Goal: Task Accomplishment & Management: Complete application form

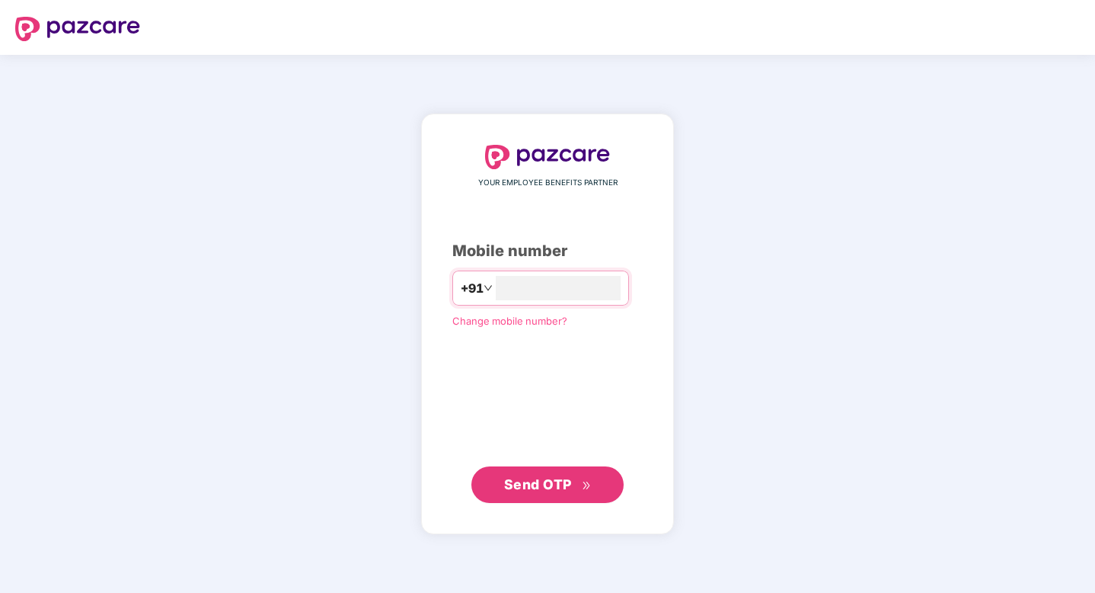
type input "**********"
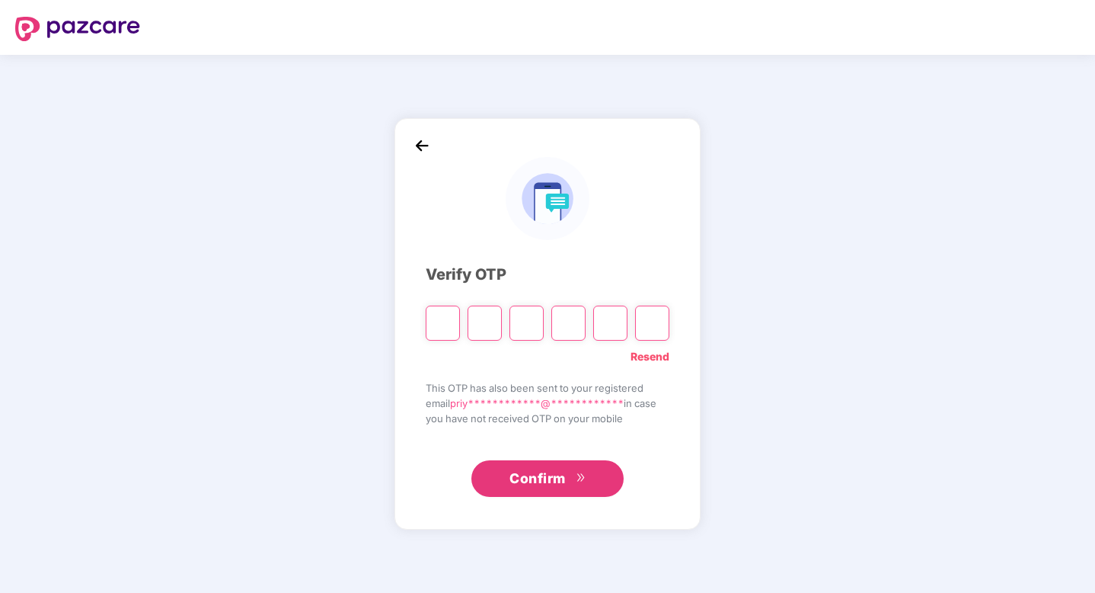
click at [437, 329] on input "Please enter verification code. Digit 1" at bounding box center [443, 322] width 34 height 35
type input "*"
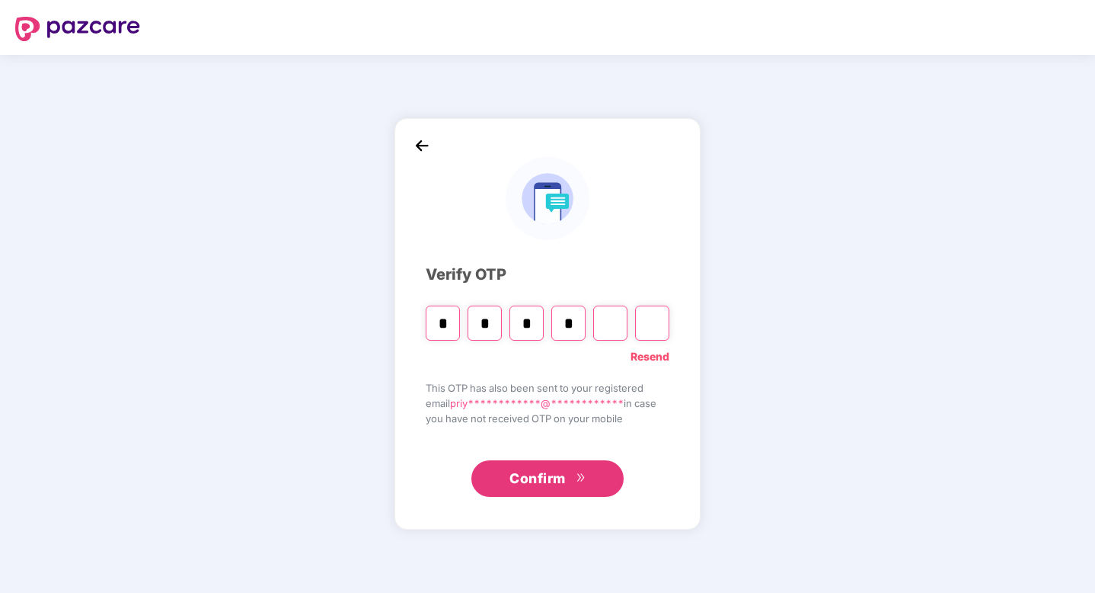
type input "*"
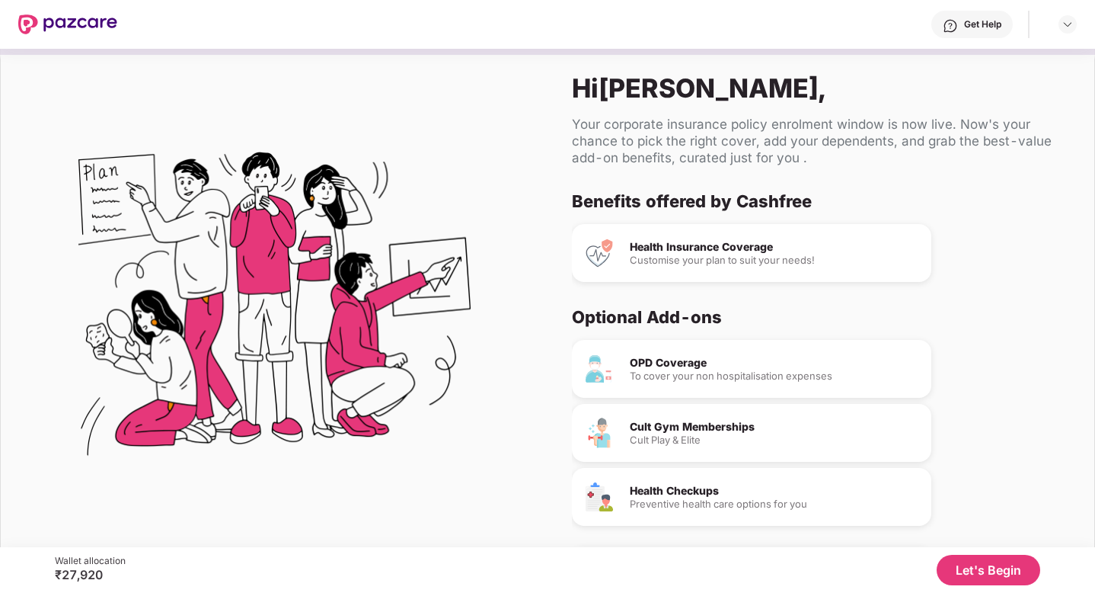
click at [750, 263] on div "Customise your plan to suit your needs!" at bounding box center [774, 260] width 289 height 10
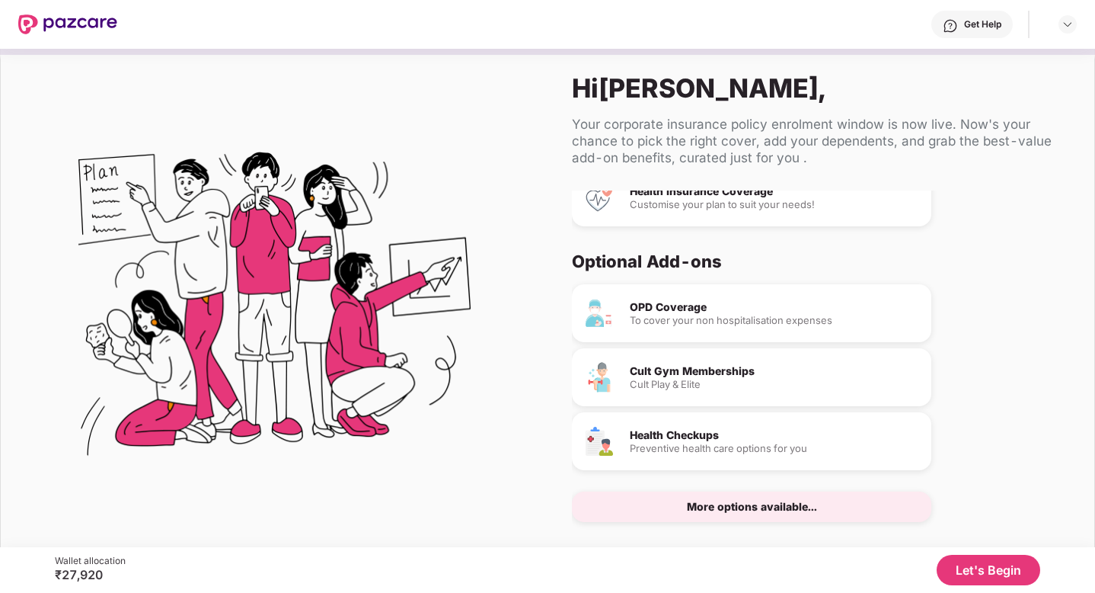
click at [980, 576] on button "Let's Begin" at bounding box center [989, 570] width 104 height 30
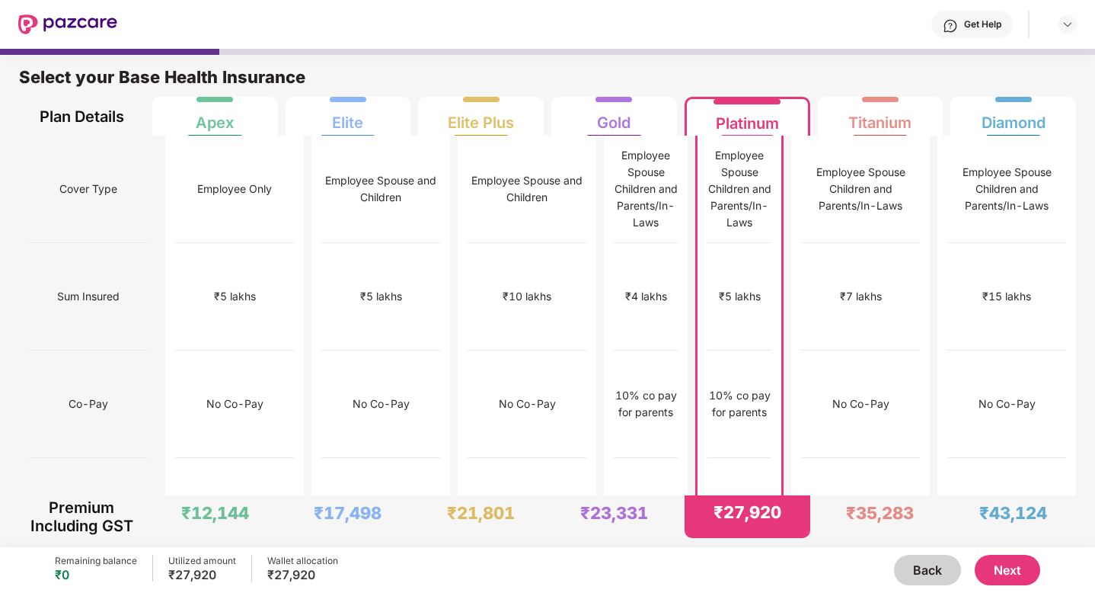
click at [1027, 573] on button "Next" at bounding box center [1008, 570] width 66 height 30
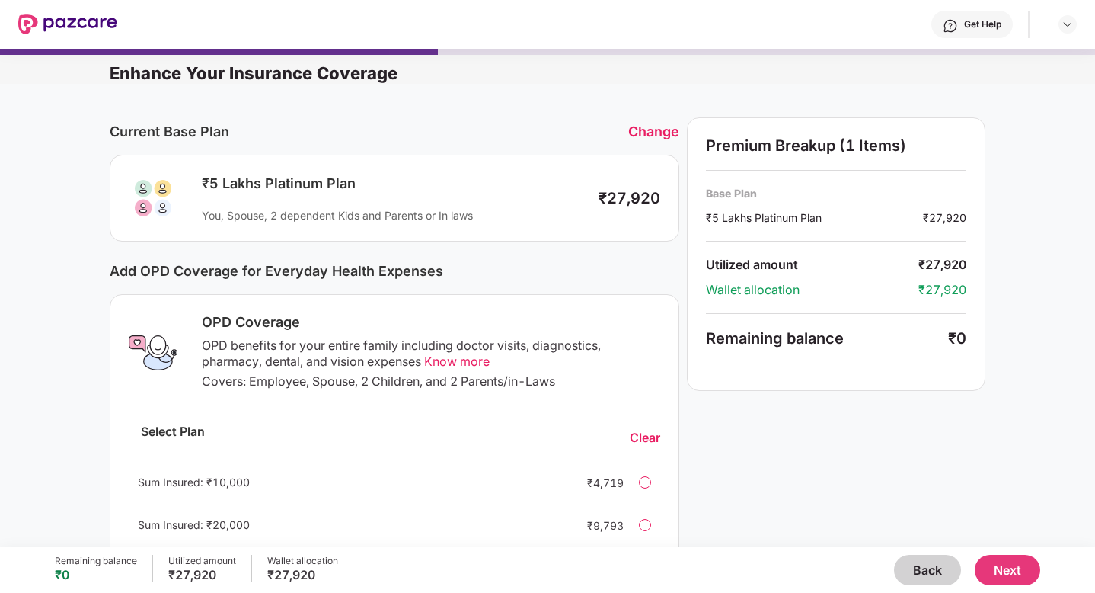
click at [926, 566] on button "Back" at bounding box center [927, 570] width 67 height 30
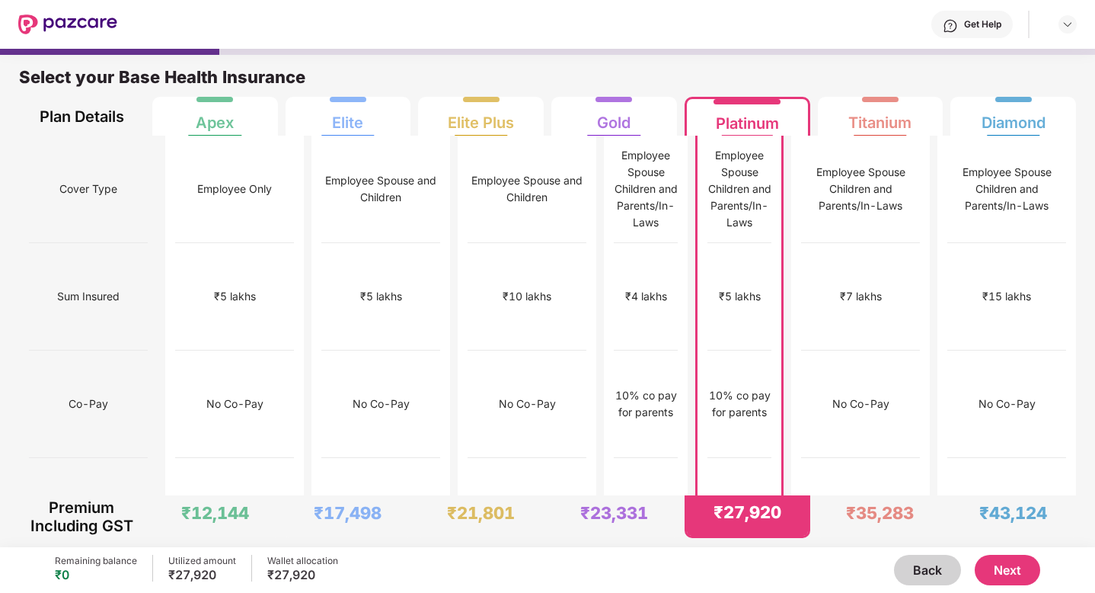
click at [1001, 567] on button "Next" at bounding box center [1008, 570] width 66 height 30
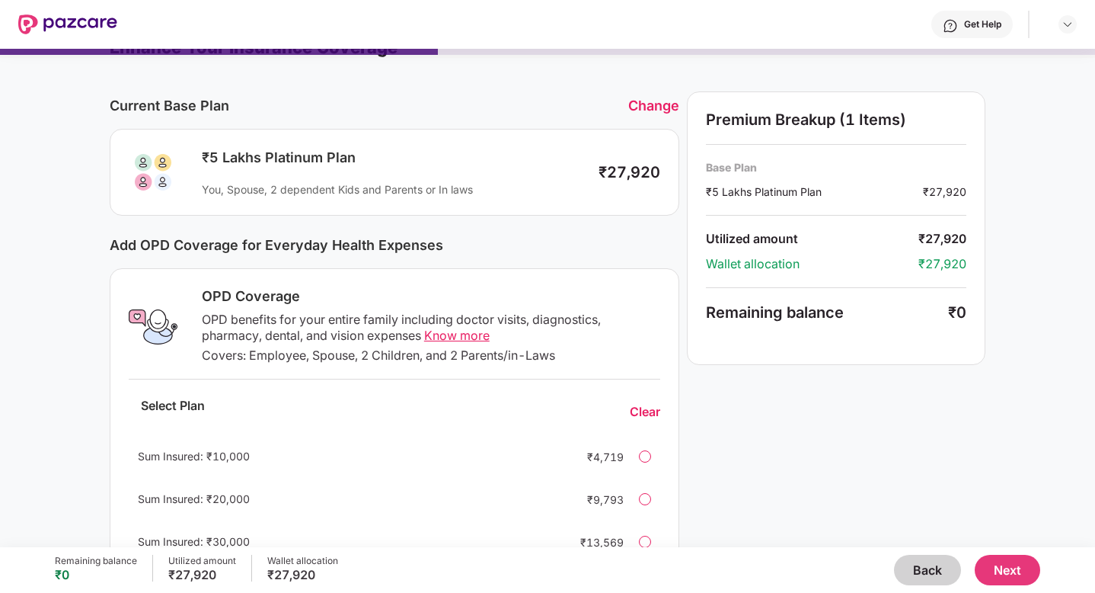
scroll to position [52, 0]
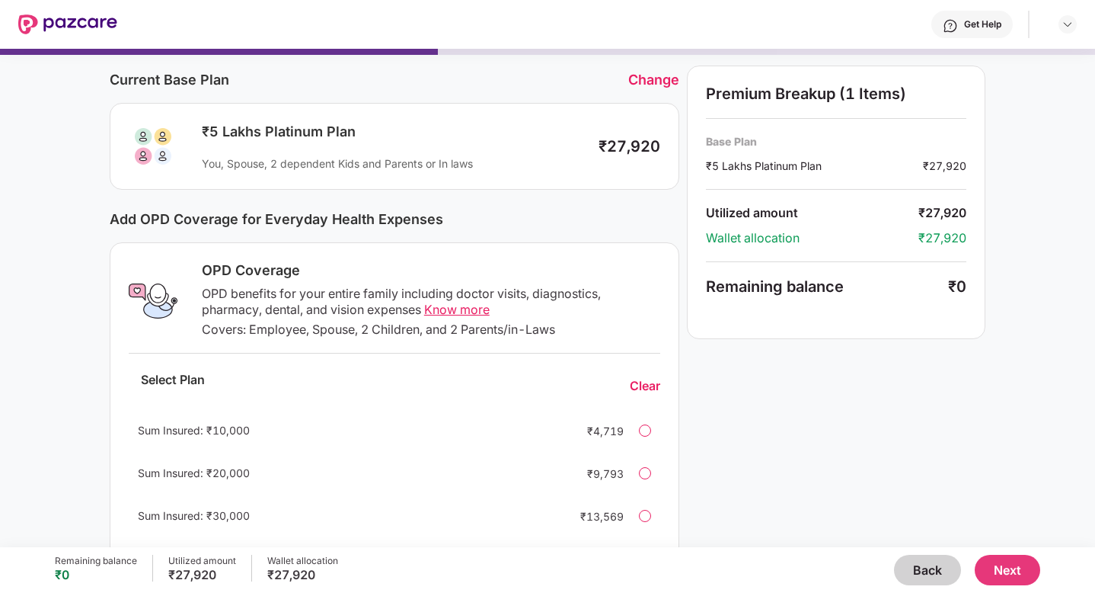
click at [1018, 571] on button "Next" at bounding box center [1008, 570] width 66 height 30
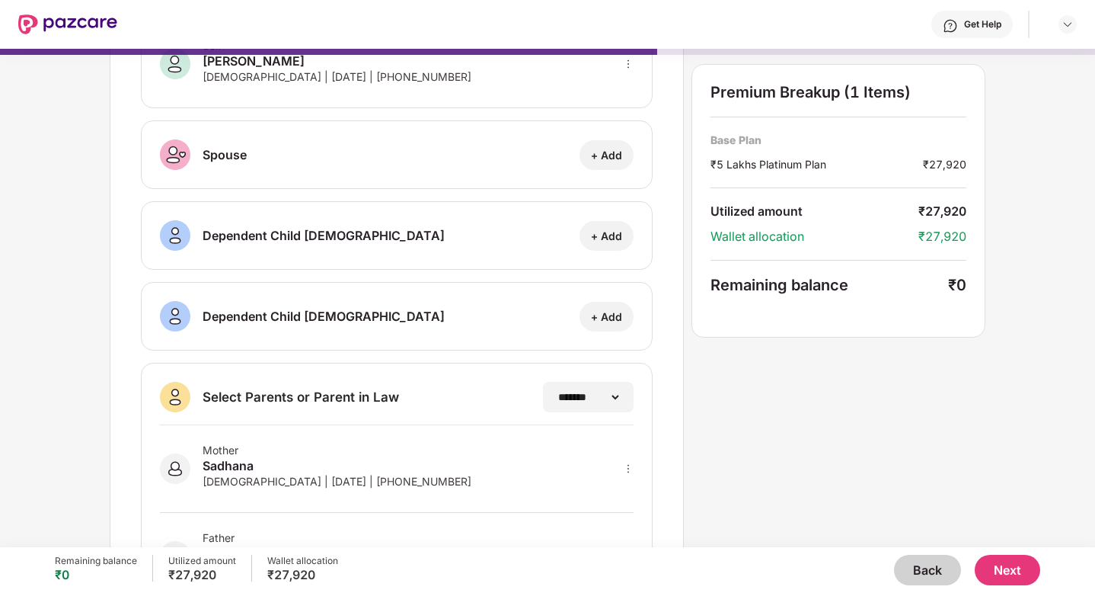
scroll to position [126, 0]
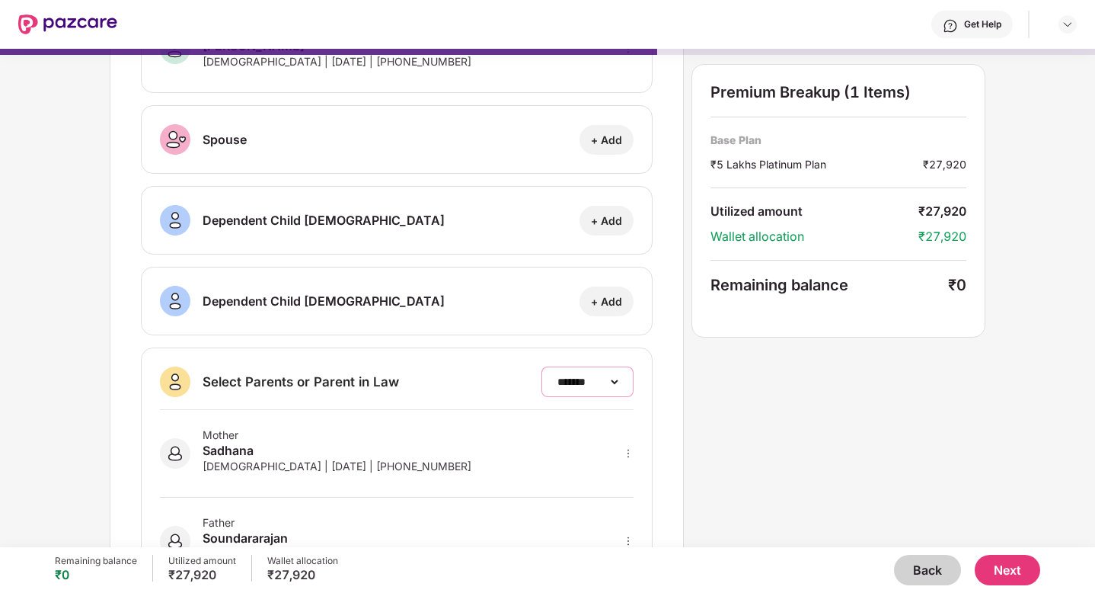
click at [587, 385] on select "**********" at bounding box center [588, 382] width 66 height 12
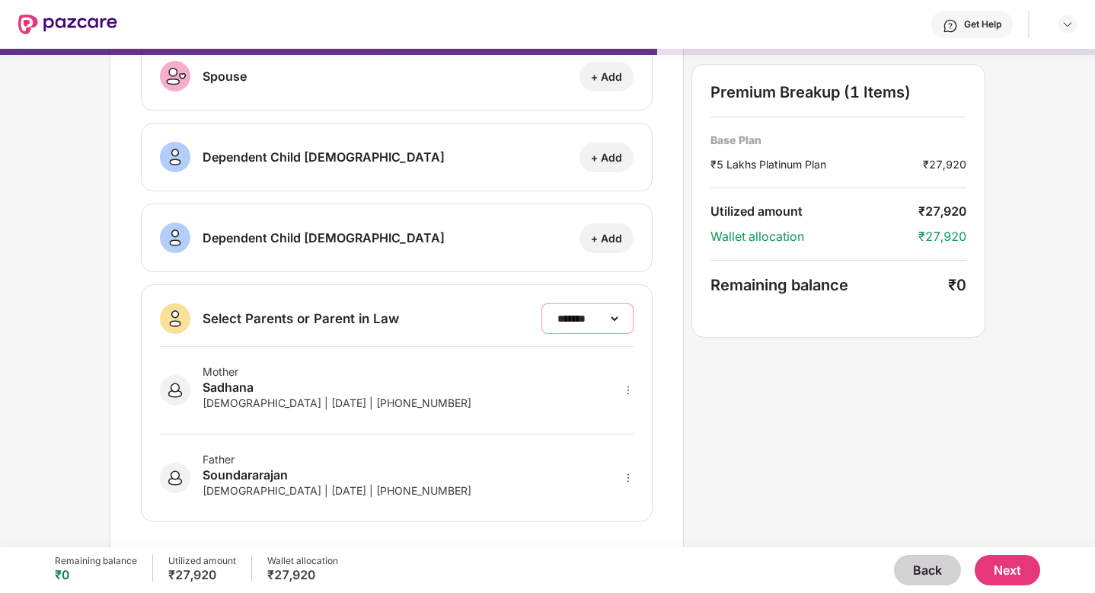
scroll to position [199, 0]
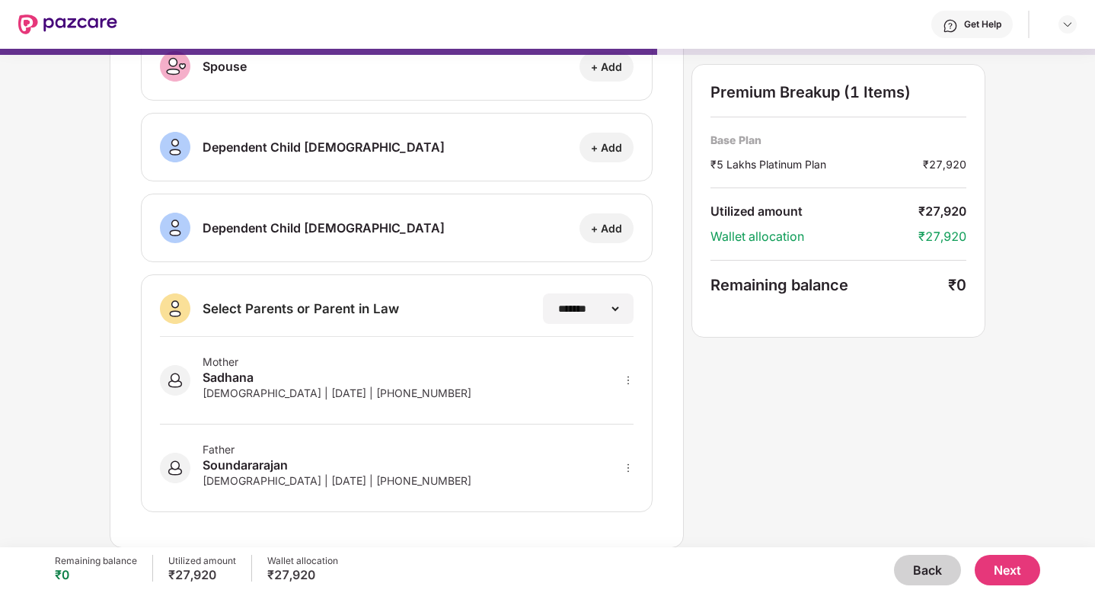
click at [350, 388] on div "[DEMOGRAPHIC_DATA] | [DATE] | [PHONE_NUMBER]" at bounding box center [337, 392] width 269 height 13
click at [1019, 572] on button "Next" at bounding box center [1008, 570] width 66 height 30
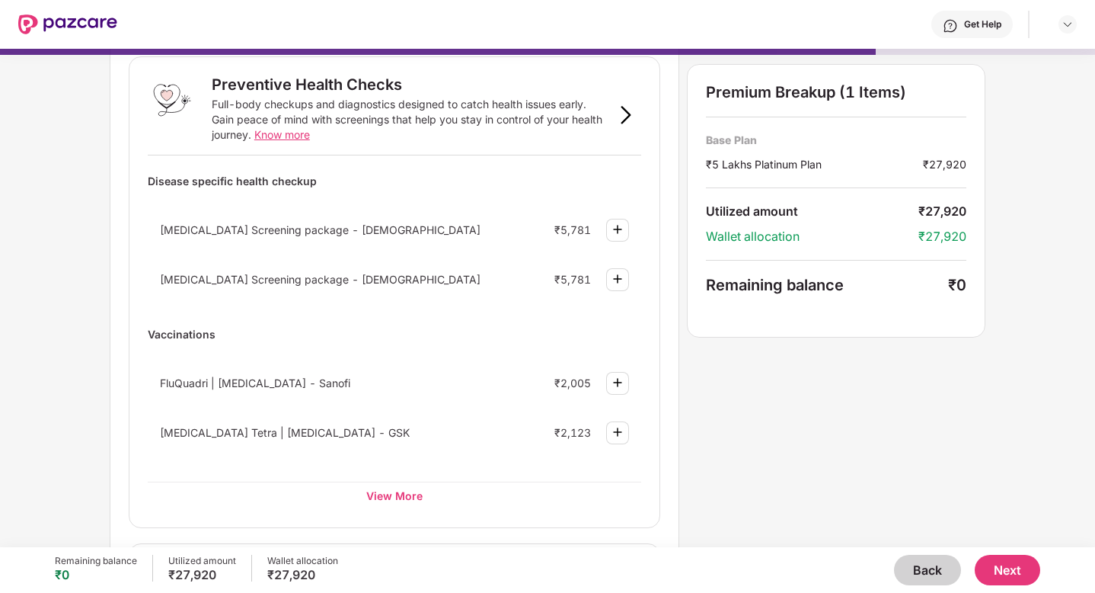
scroll to position [88, 0]
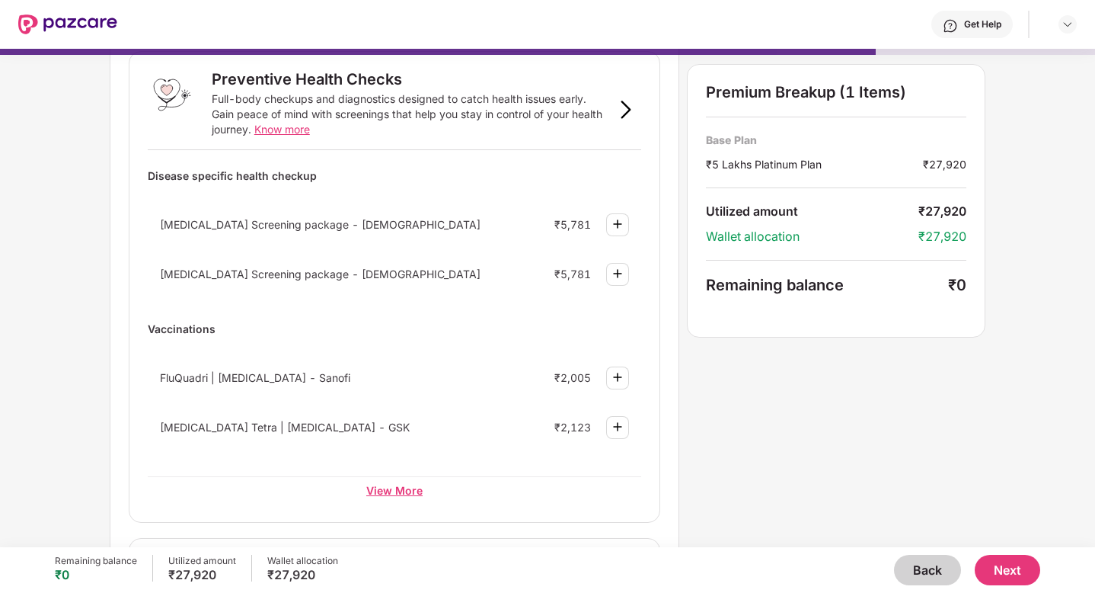
click at [388, 488] on div "View More" at bounding box center [395, 489] width 494 height 27
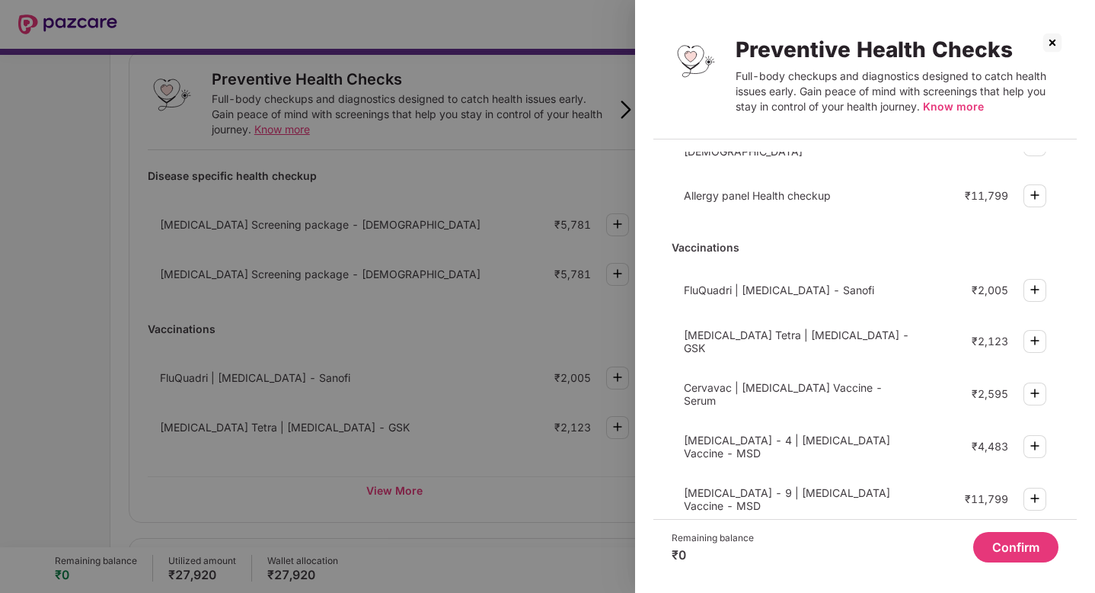
scroll to position [435, 0]
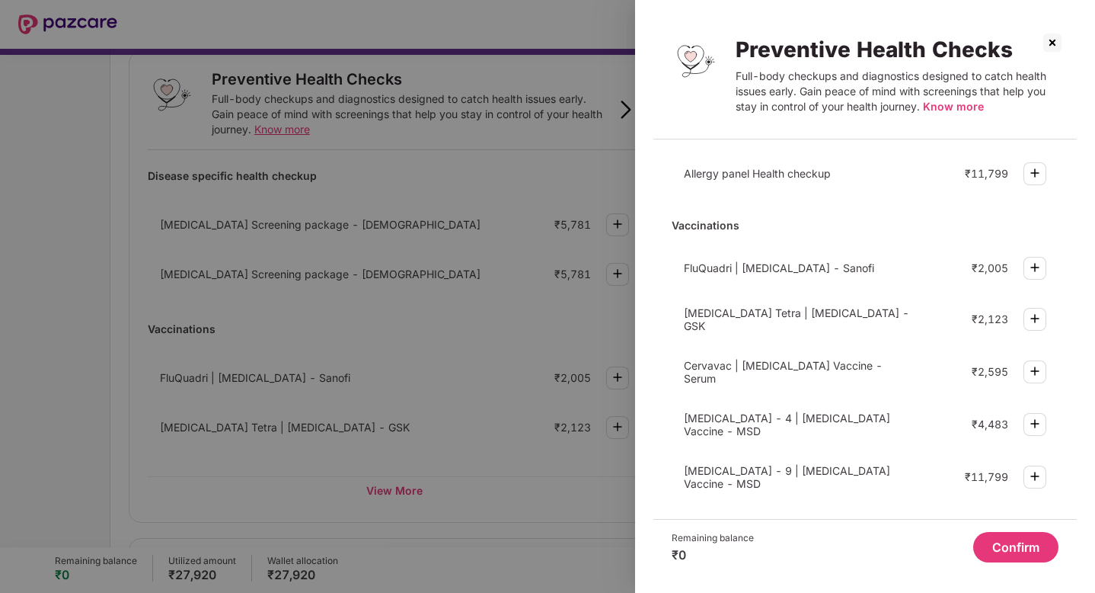
click at [373, 360] on div at bounding box center [547, 296] width 1095 height 593
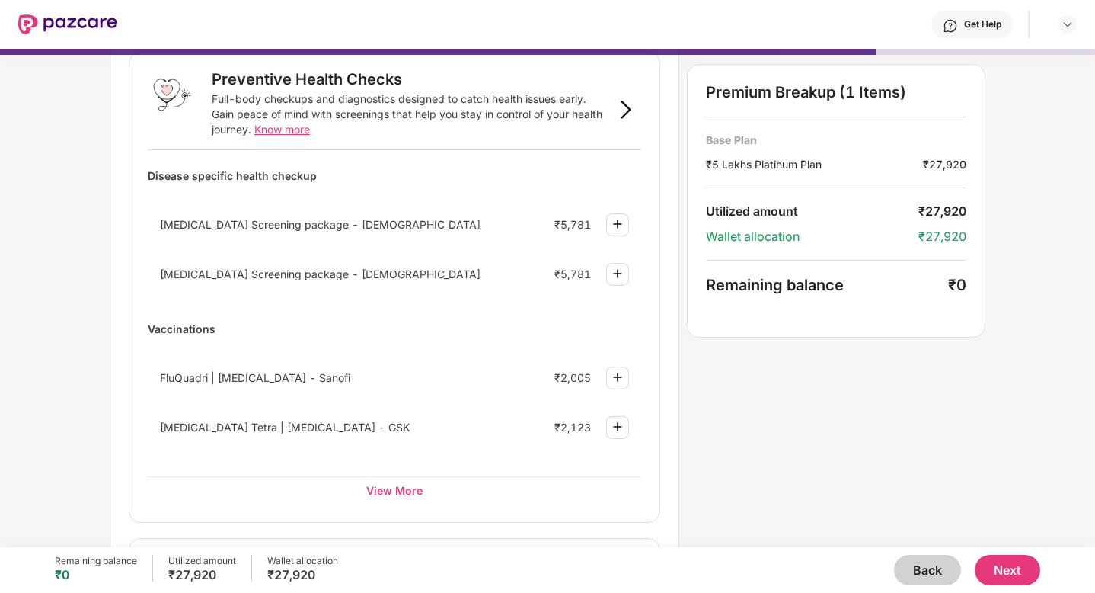
click at [1016, 576] on button "Next" at bounding box center [1008, 570] width 66 height 30
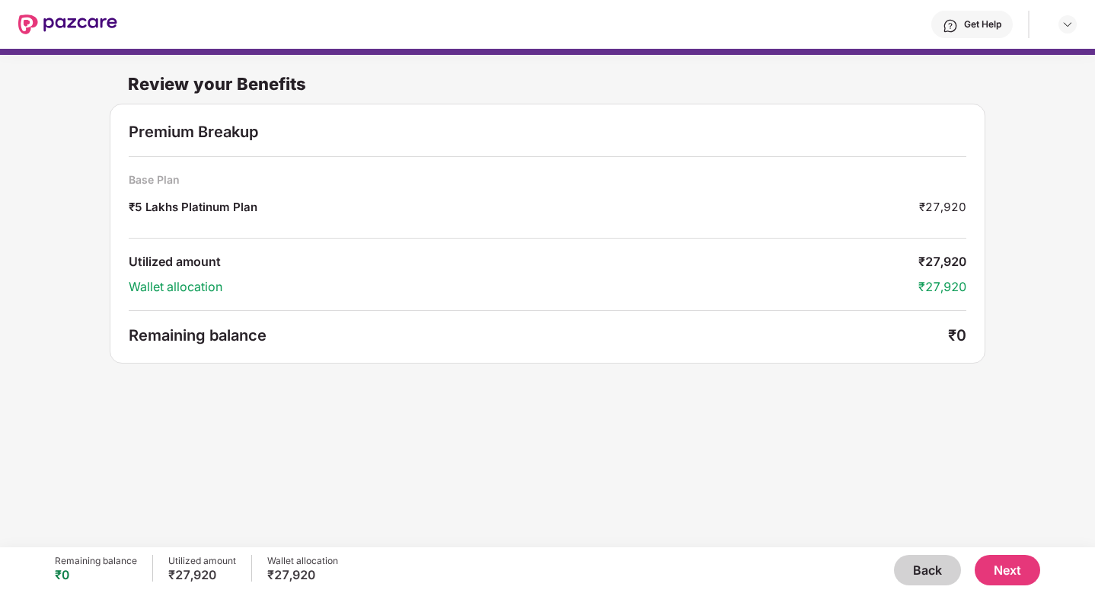
click at [1017, 567] on button "Next" at bounding box center [1008, 570] width 66 height 30
